Goal: Transaction & Acquisition: Purchase product/service

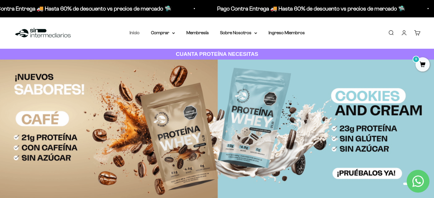
click at [133, 33] on link "Inicio" at bounding box center [135, 32] width 10 height 5
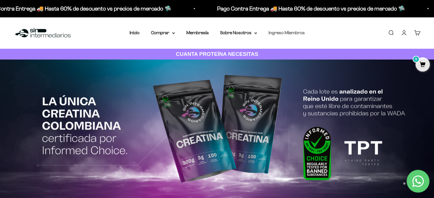
click at [292, 31] on link "Ingreso Miembros" at bounding box center [286, 32] width 36 height 5
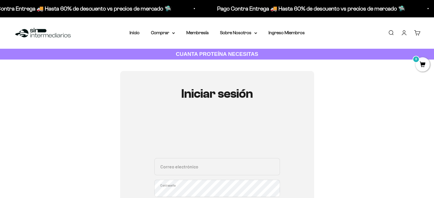
type input "[EMAIL_ADDRESS][DOMAIN_NAME]"
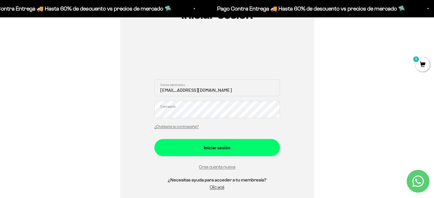
scroll to position [88, 0]
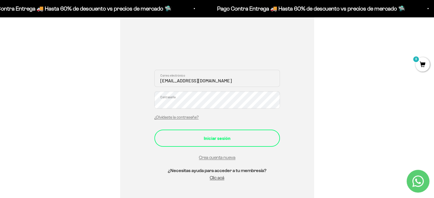
click at [219, 136] on div "Iniciar sesión" at bounding box center [217, 138] width 103 height 7
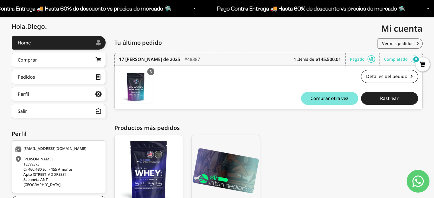
scroll to position [62, 0]
click at [33, 80] on link "Pedidos" at bounding box center [59, 77] width 94 height 14
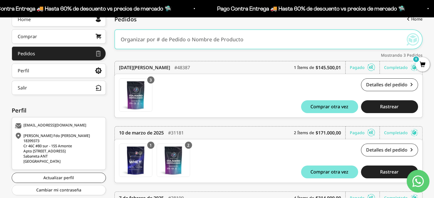
scroll to position [88, 0]
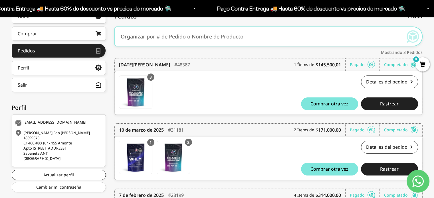
drag, startPoint x: 436, startPoint y: 32, endPoint x: 435, endPoint y: 79, distance: 46.8
click at [434, 79] on html "Ir al contenido Pago Contra Entrega 🚚 Hasta 60% de descuento vs precios de merc…" at bounding box center [217, 90] width 434 height 357
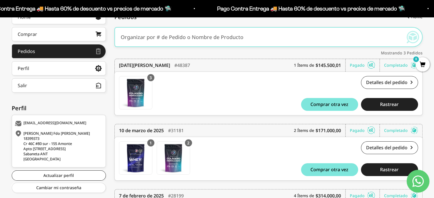
scroll to position [0, 0]
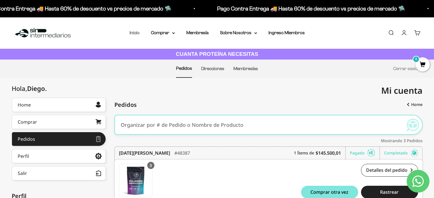
click at [135, 32] on link "Inicio" at bounding box center [135, 32] width 10 height 5
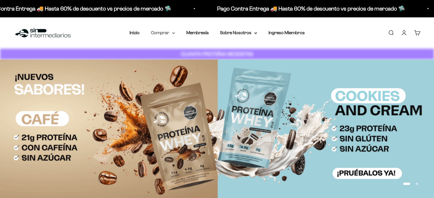
click at [169, 32] on summary "Comprar" at bounding box center [163, 32] width 24 height 7
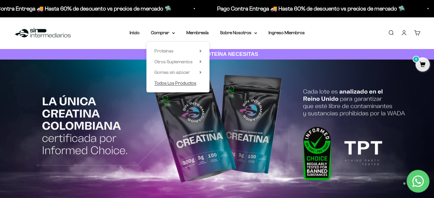
click at [189, 84] on span "Todos Los Productos" at bounding box center [175, 83] width 42 height 5
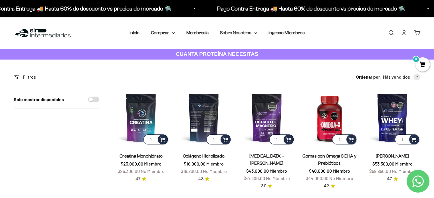
click at [199, 113] on img at bounding box center [204, 118] width 56 height 56
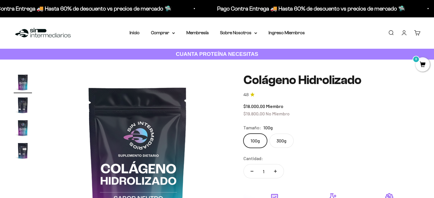
click at [286, 141] on label "300g" at bounding box center [281, 141] width 24 height 14
click at [243, 134] on input "300g" at bounding box center [243, 133] width 0 height 0
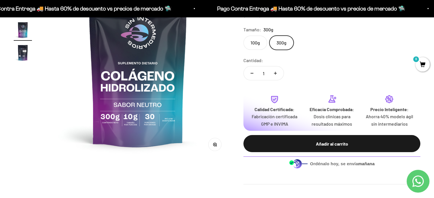
scroll to position [100, 0]
